Goal: Task Accomplishment & Management: Use online tool/utility

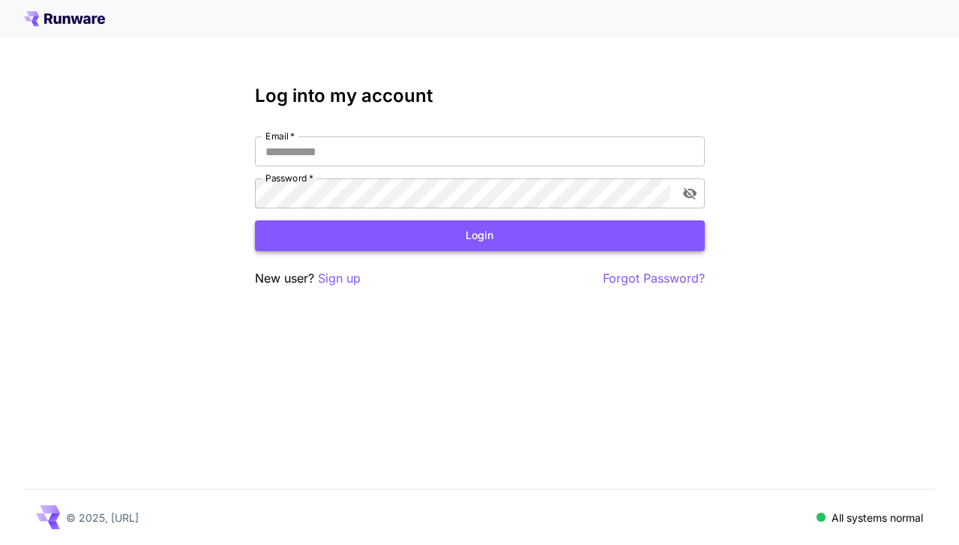
type input "**********"
click at [596, 238] on button "Login" at bounding box center [480, 236] width 450 height 31
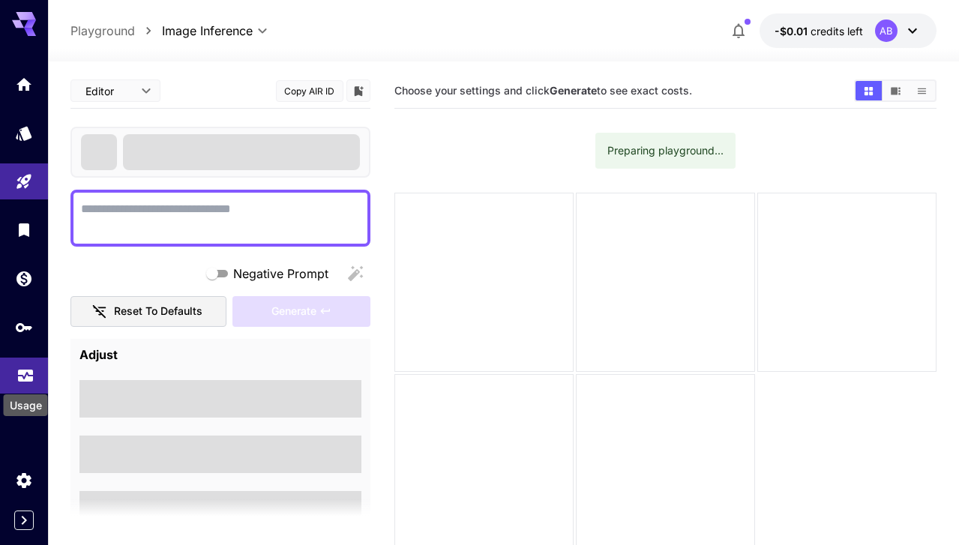
click at [26, 376] on icon "Usage" at bounding box center [25, 378] width 15 height 8
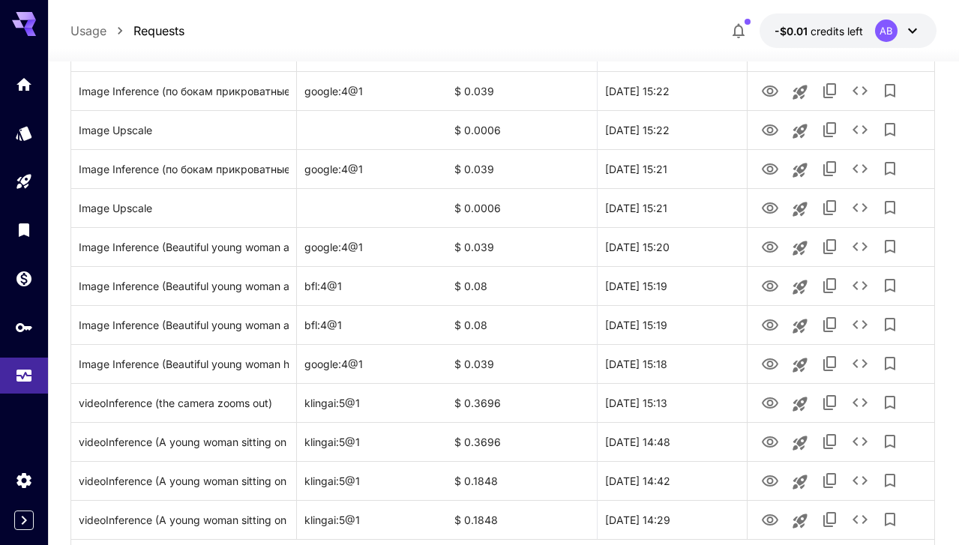
scroll to position [1785, 0]
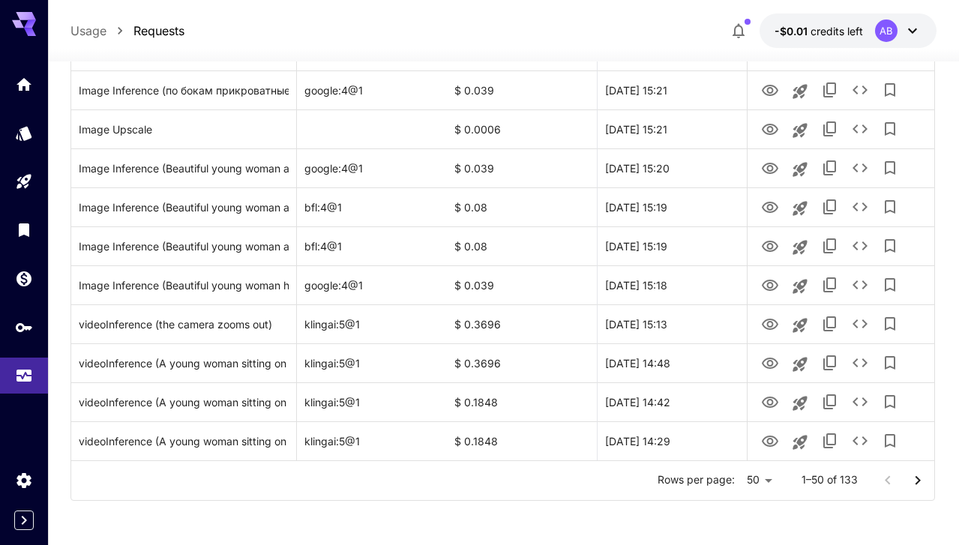
click at [915, 479] on icon "Go to next page" at bounding box center [918, 481] width 18 height 18
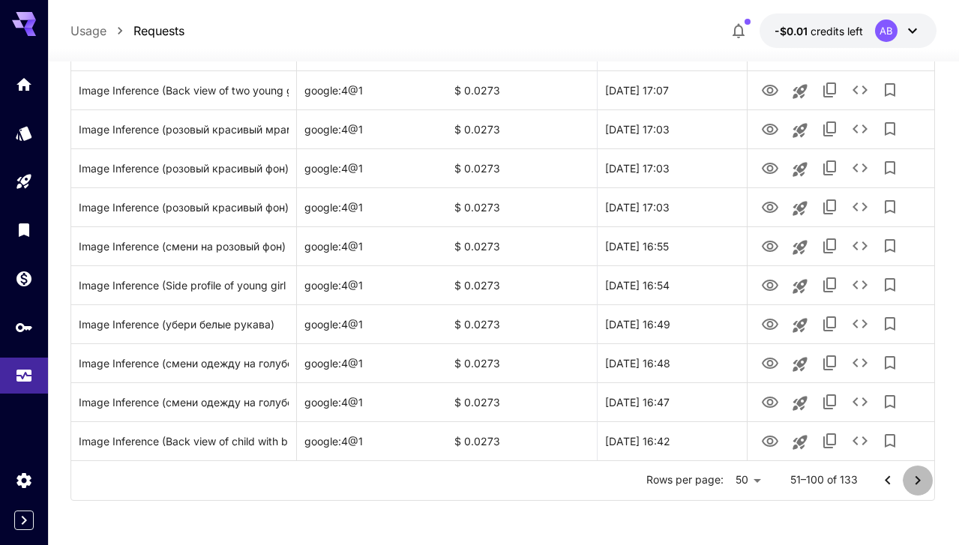
click at [920, 481] on icon "Go to next page" at bounding box center [918, 480] width 5 height 9
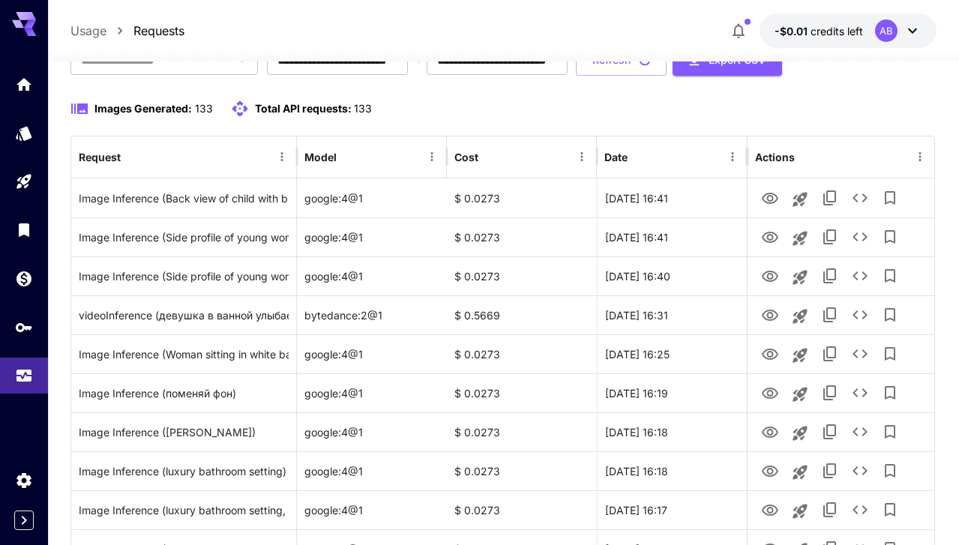
scroll to position [0, 0]
